Goal: Transaction & Acquisition: Subscribe to service/newsletter

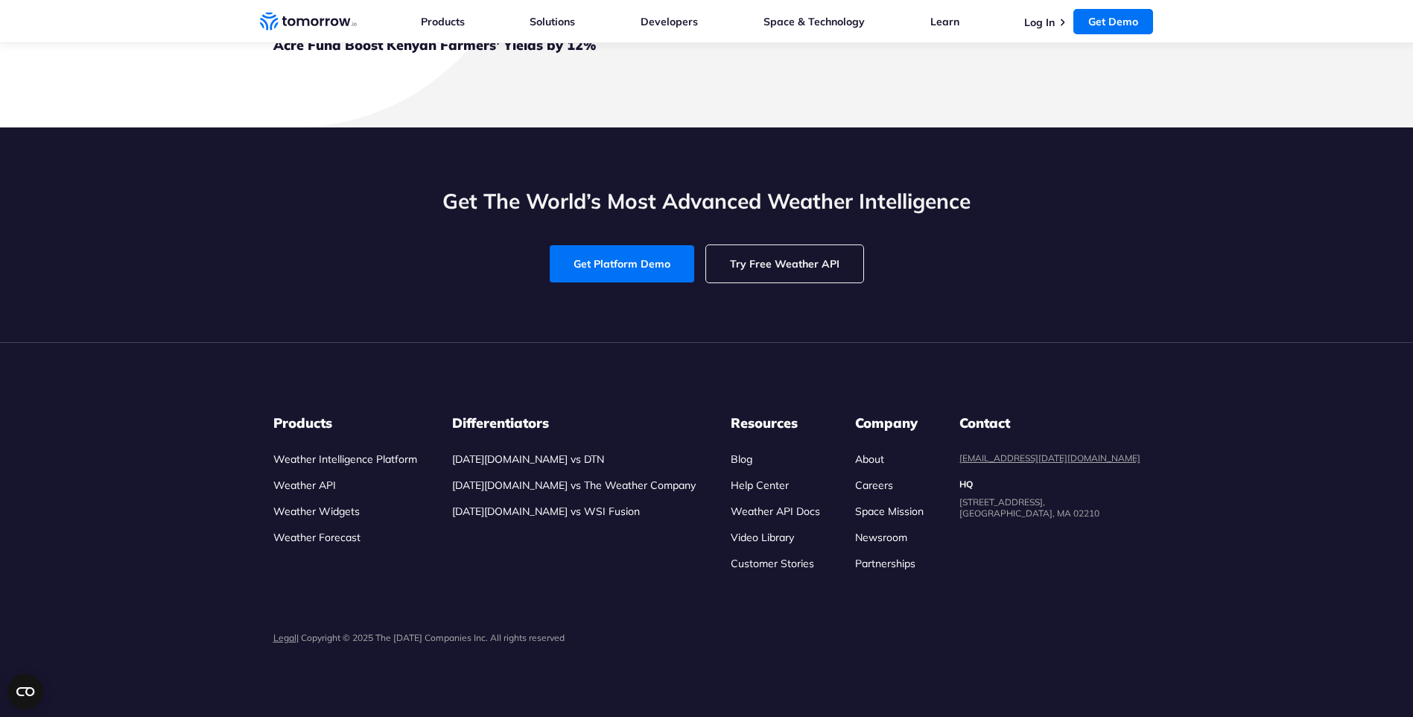
scroll to position [4917, 0]
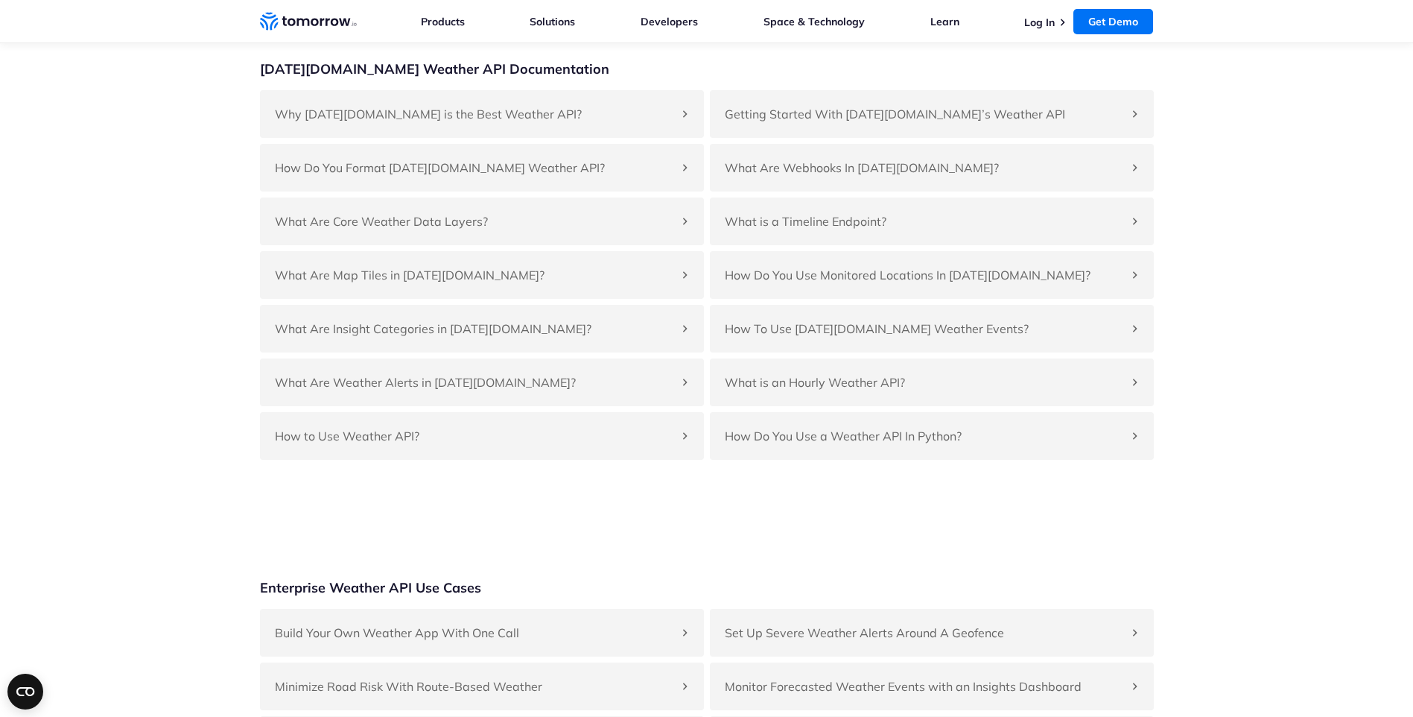
scroll to position [3502, 0]
